Goal: Download file/media

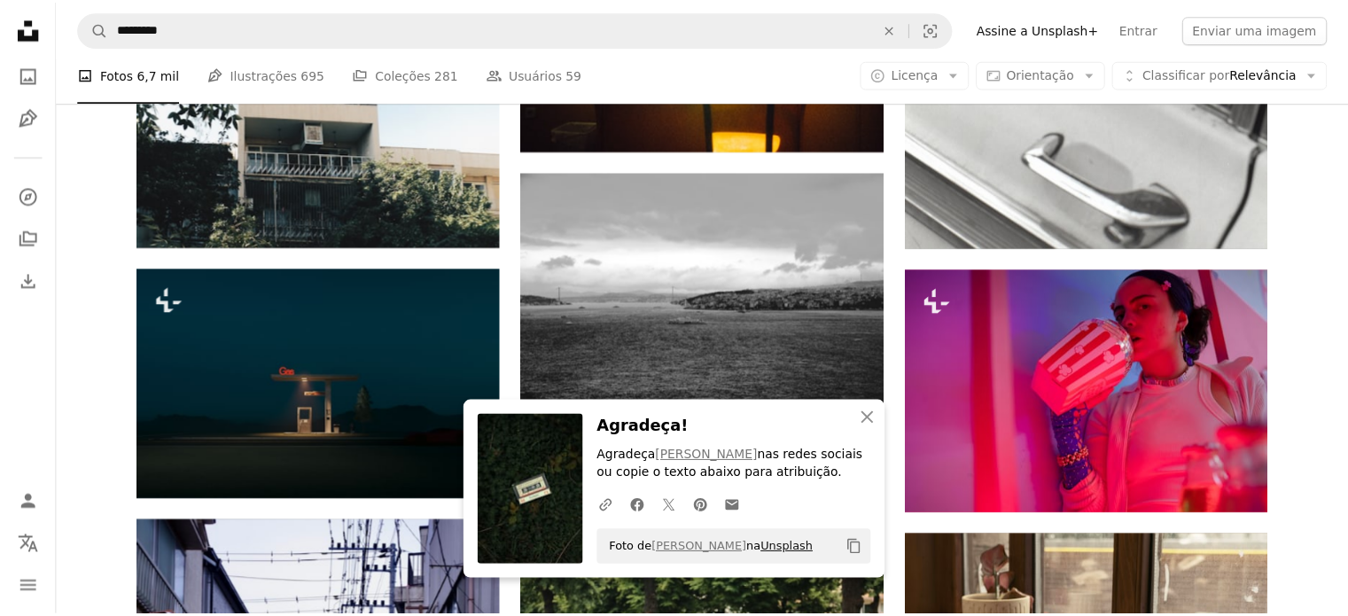
scroll to position [39259, 0]
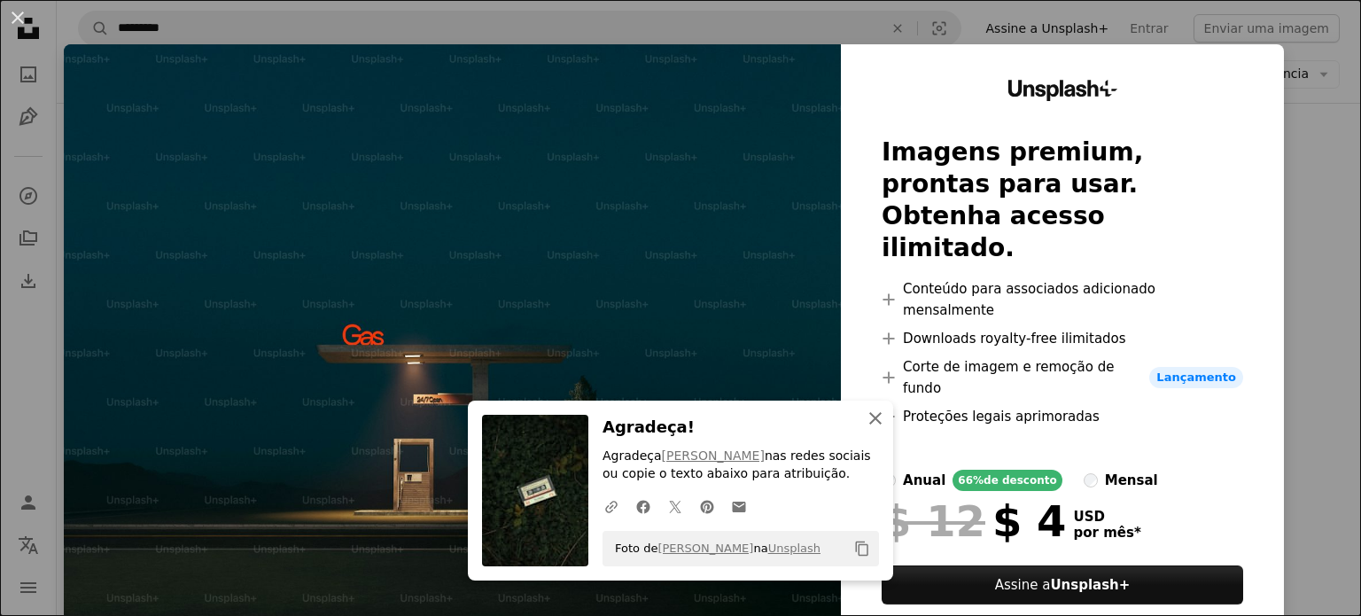
click at [869, 412] on icon "An X shape" at bounding box center [875, 418] width 21 height 21
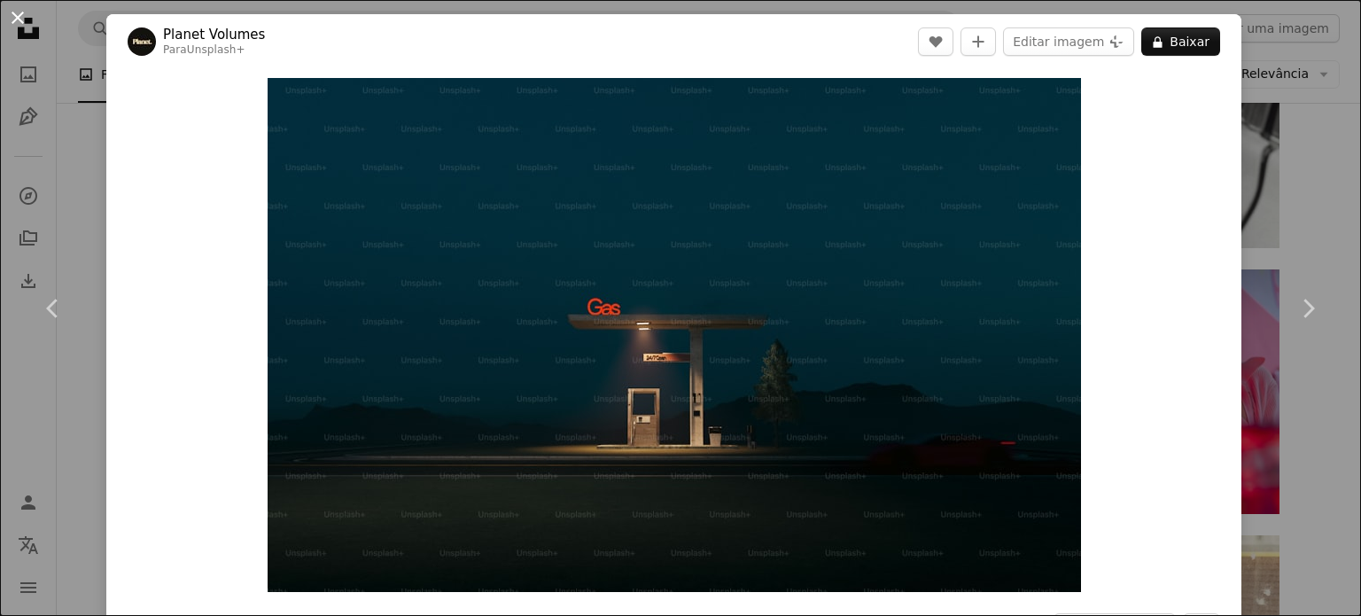
click at [14, 16] on button "An X shape" at bounding box center [17, 17] width 21 height 21
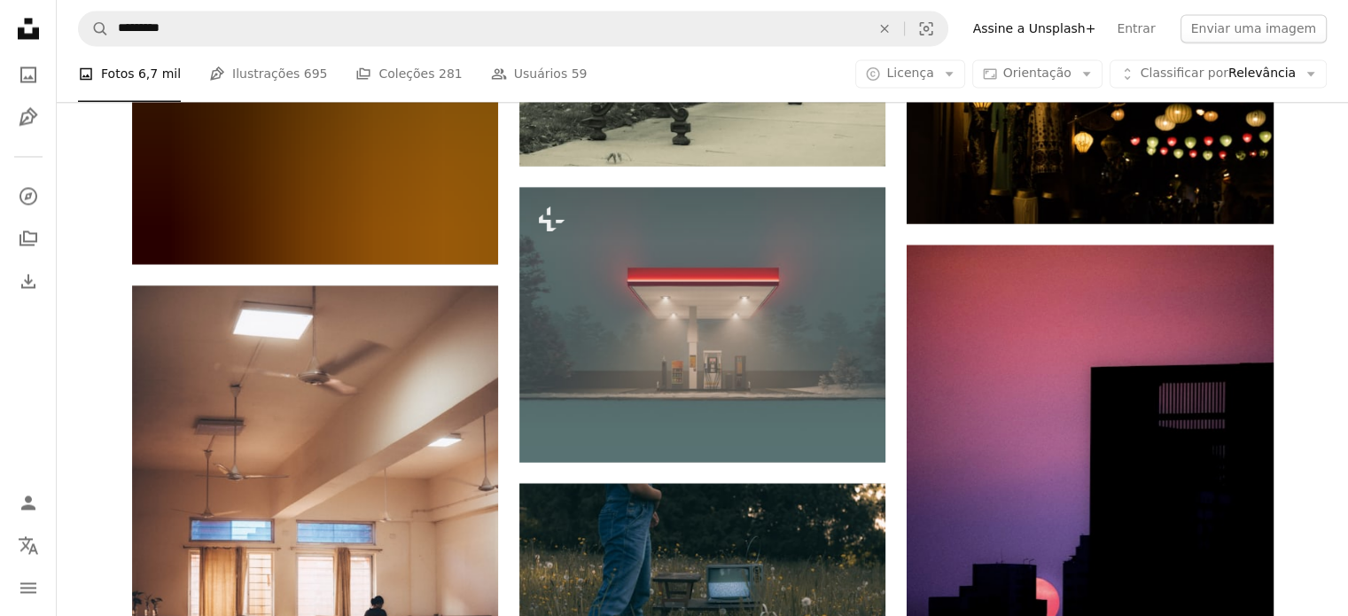
scroll to position [43479, 0]
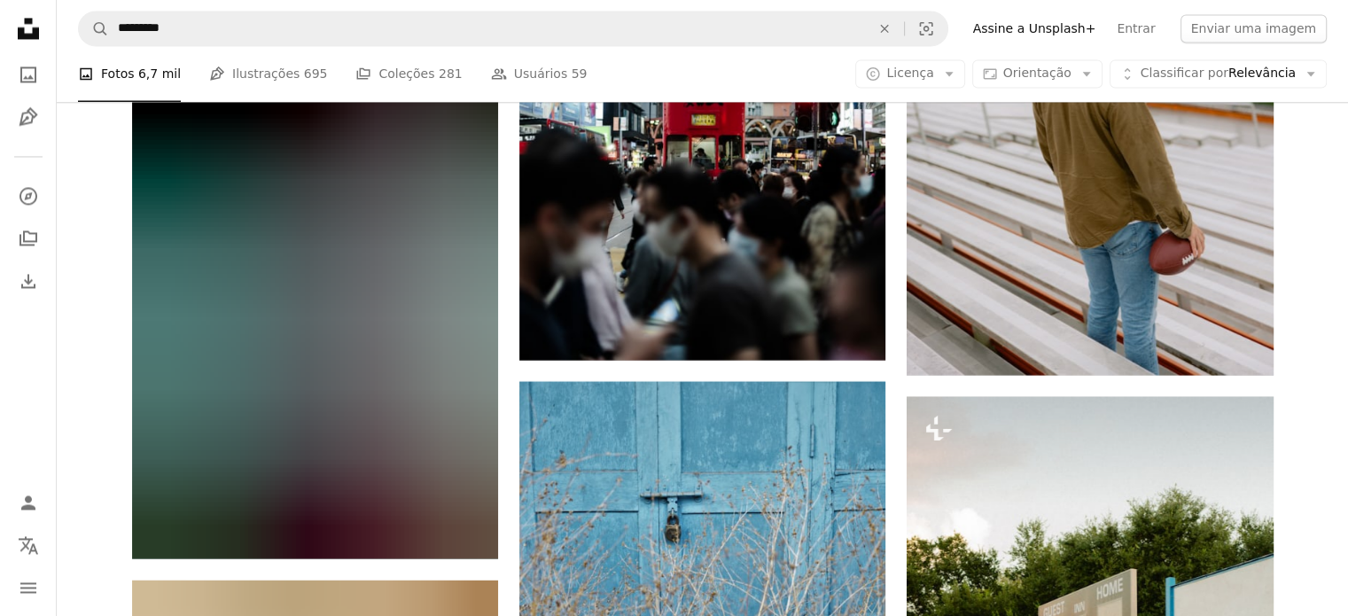
scroll to position [63581, 0]
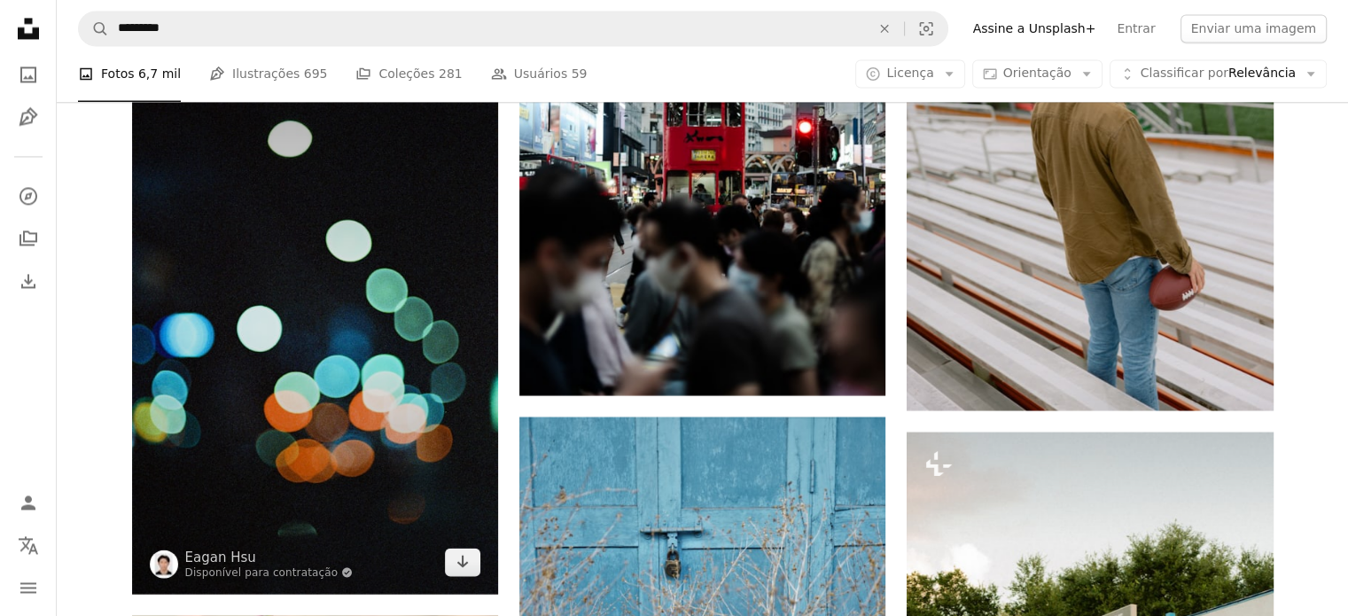
click at [308, 291] on img at bounding box center [315, 318] width 366 height 552
click at [308, 319] on img at bounding box center [315, 318] width 366 height 552
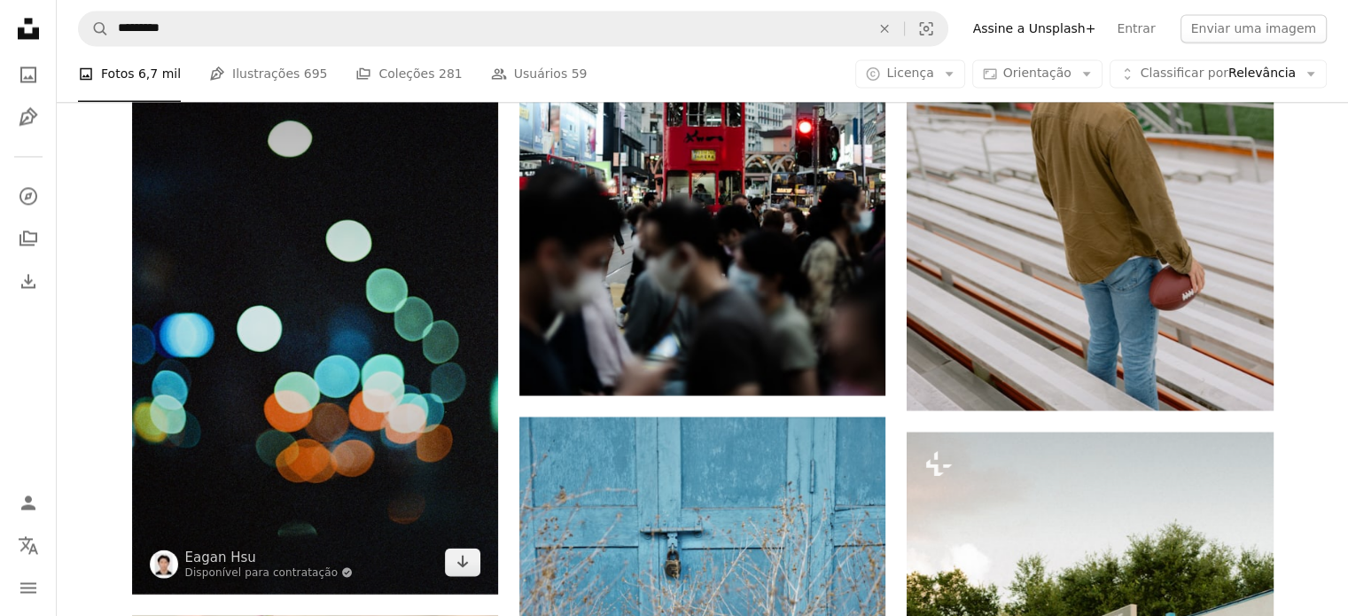
click at [308, 319] on img at bounding box center [315, 318] width 366 height 552
